Goal: Check status

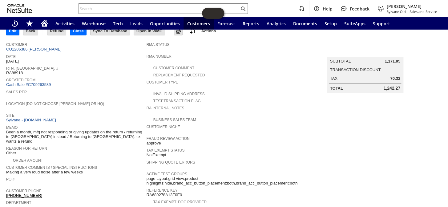
scroll to position [27, 0]
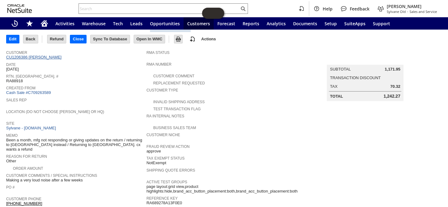
click at [44, 56] on link "CU1206386 greg safran" at bounding box center [34, 57] width 57 height 5
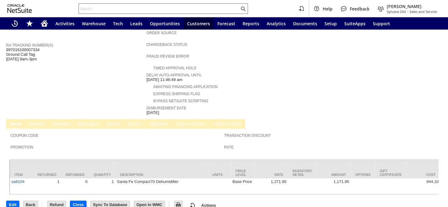
scroll to position [111, 0]
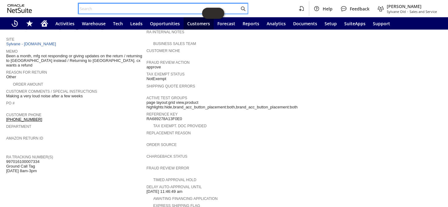
click at [157, 12] on input "text" at bounding box center [159, 8] width 160 height 7
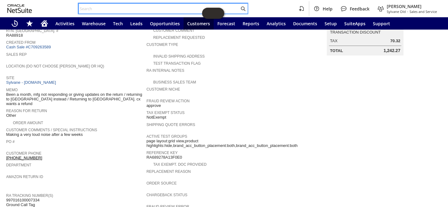
scroll to position [0, 0]
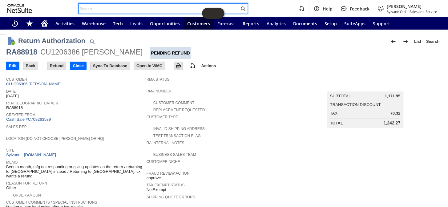
click at [129, 7] on input "text" at bounding box center [159, 8] width 160 height 7
drag, startPoint x: 129, startPoint y: 7, endPoint x: 96, endPoint y: 6, distance: 32.9
click at [96, 6] on input "text" at bounding box center [159, 8] width 160 height 7
paste input "CR74719"
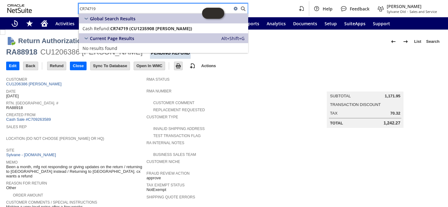
type input "CR74719"
